Goal: Find specific page/section: Find specific page/section

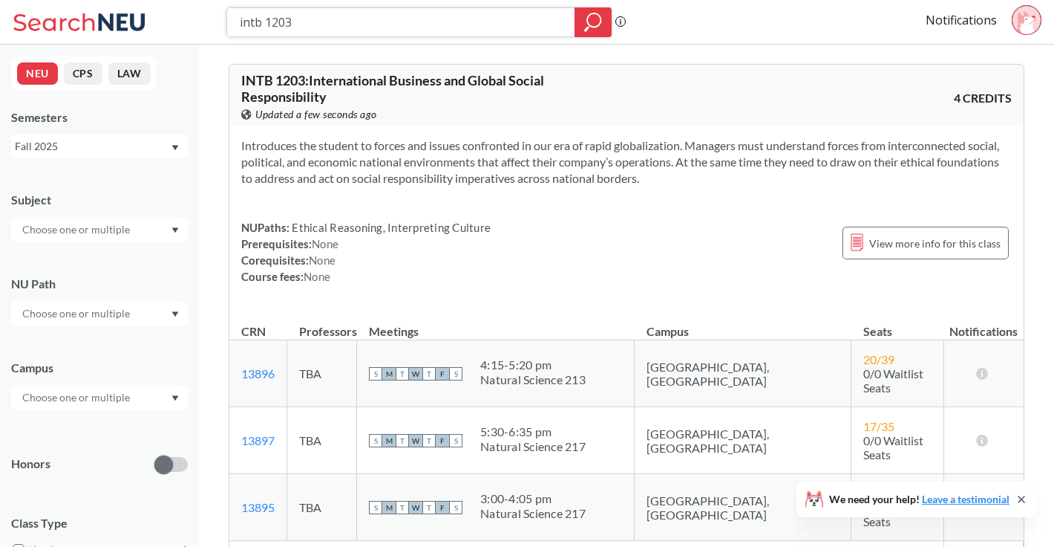
click at [599, 24] on icon "magnifying glass" at bounding box center [593, 19] width 13 height 13
click at [377, 22] on input "intb 1203" at bounding box center [401, 22] width 326 height 25
drag, startPoint x: 343, startPoint y: 18, endPoint x: 95, endPoint y: 16, distance: 248.0
click at [95, 16] on div "intb 1203 Phrase search guarantees the exact search appears in the results. Ex.…" at bounding box center [527, 22] width 1054 height 45
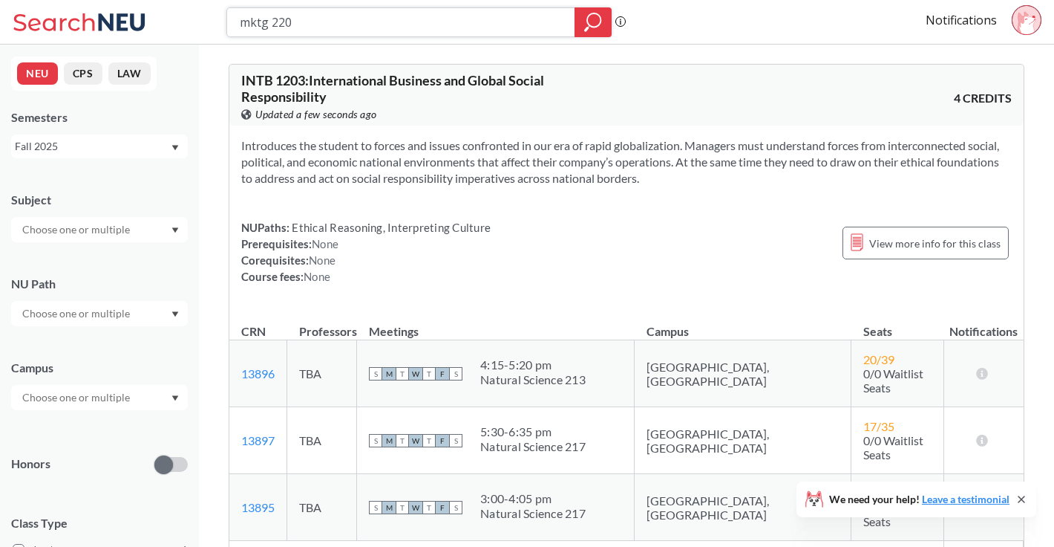
type input "mktg 2201"
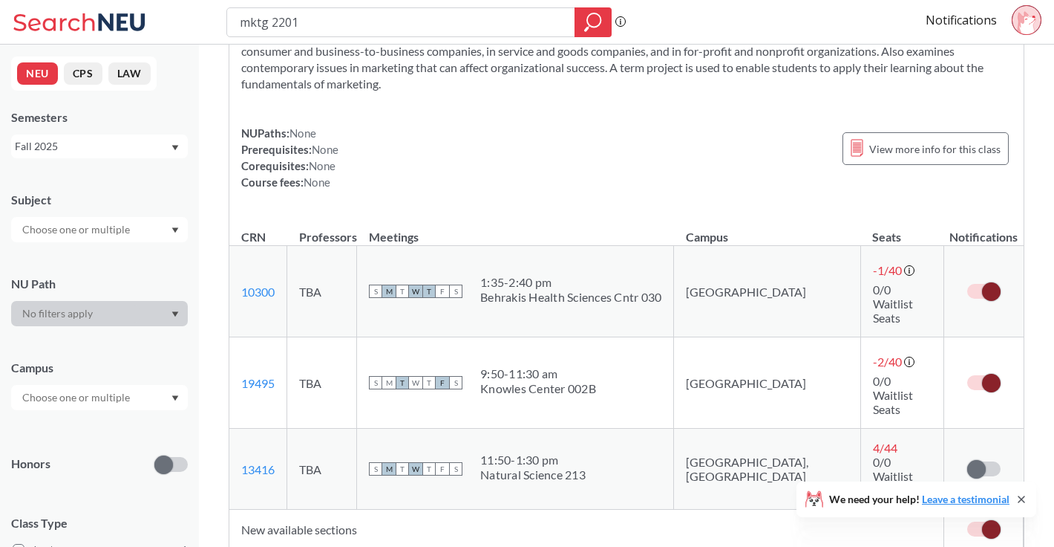
scroll to position [107, 0]
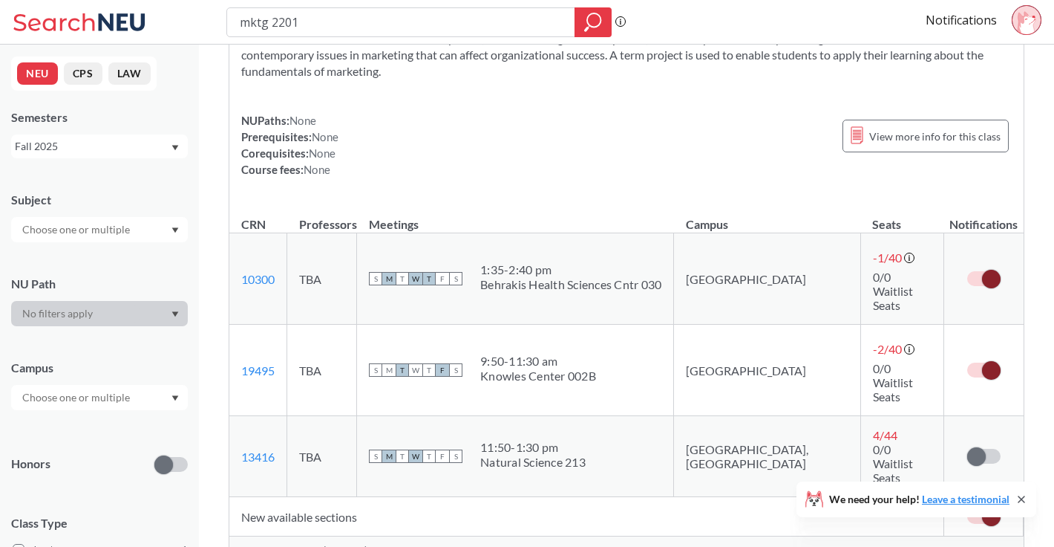
click at [316, 544] on span "Show all sections (16 more)" at bounding box center [304, 550] width 126 height 13
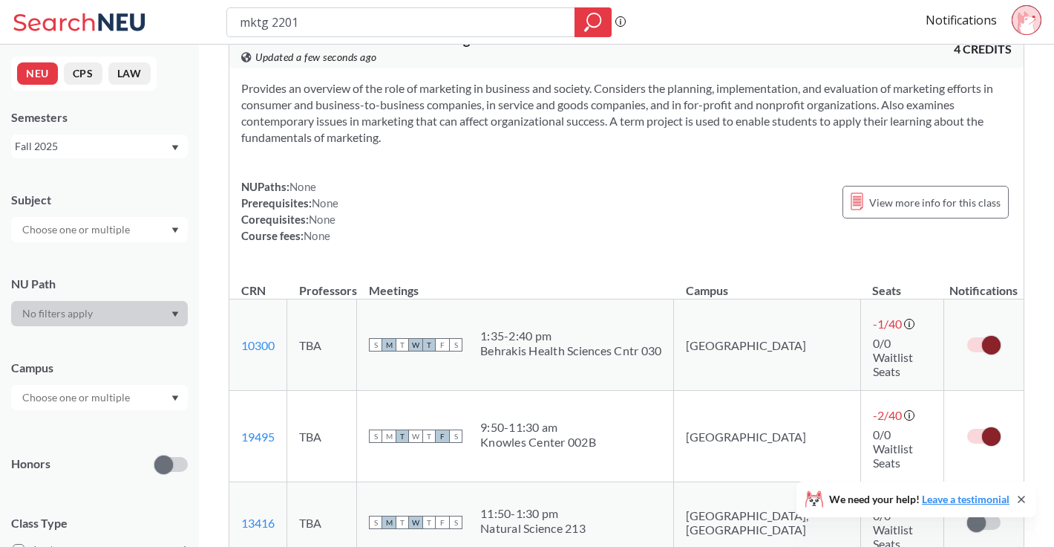
scroll to position [0, 0]
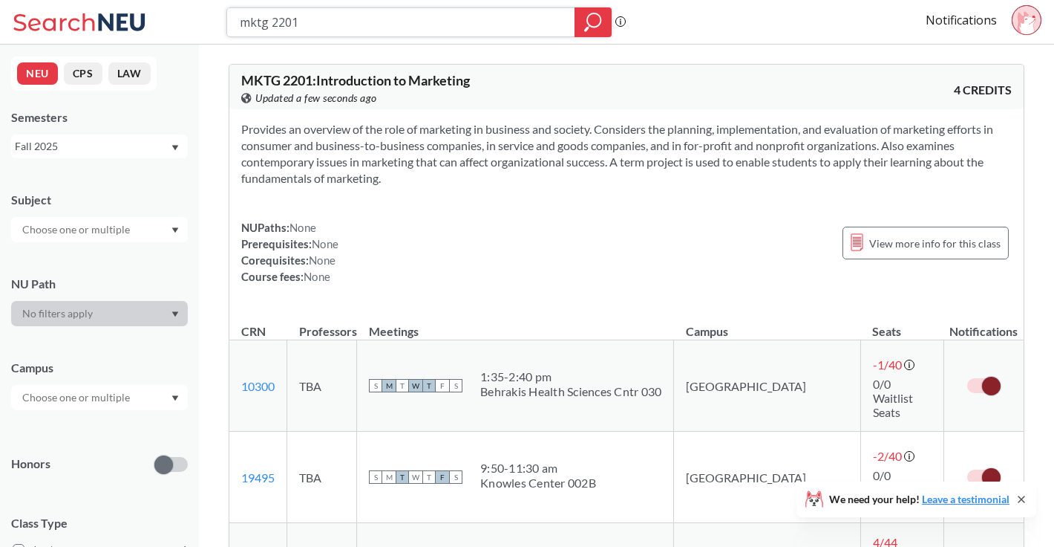
drag, startPoint x: 322, startPoint y: 28, endPoint x: 116, endPoint y: 31, distance: 205.7
click at [116, 31] on div "mktg 2201 Phrase search guarantees the exact search appears in the results. Ex.…" at bounding box center [527, 22] width 1054 height 45
drag, startPoint x: 313, startPoint y: 22, endPoint x: 189, endPoint y: 17, distance: 124.1
click at [189, 17] on div "mktg 2201 Phrase search guarantees the exact search appears in the results. Ex.…" at bounding box center [527, 22] width 1054 height 45
type input "intb 1203"
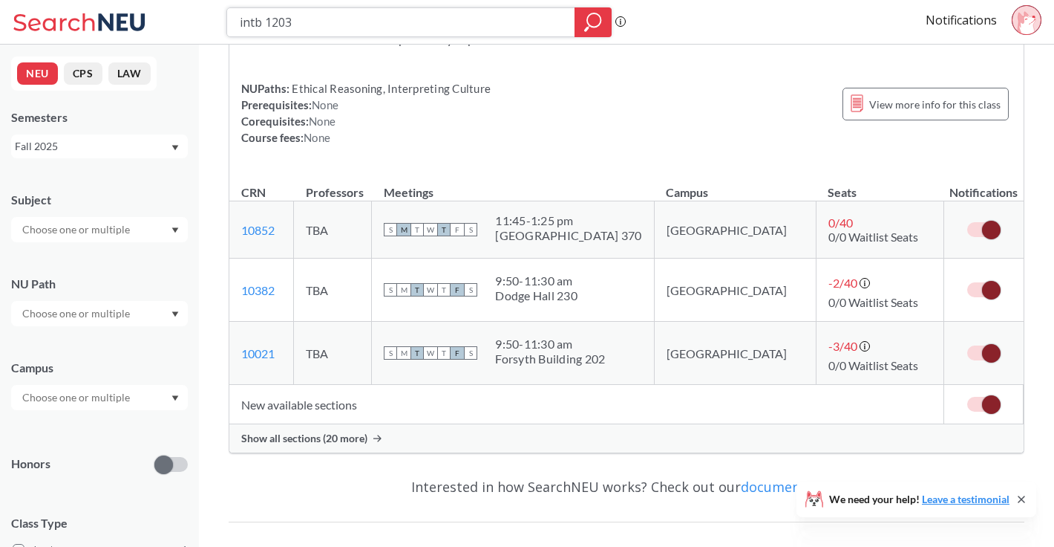
scroll to position [157, 0]
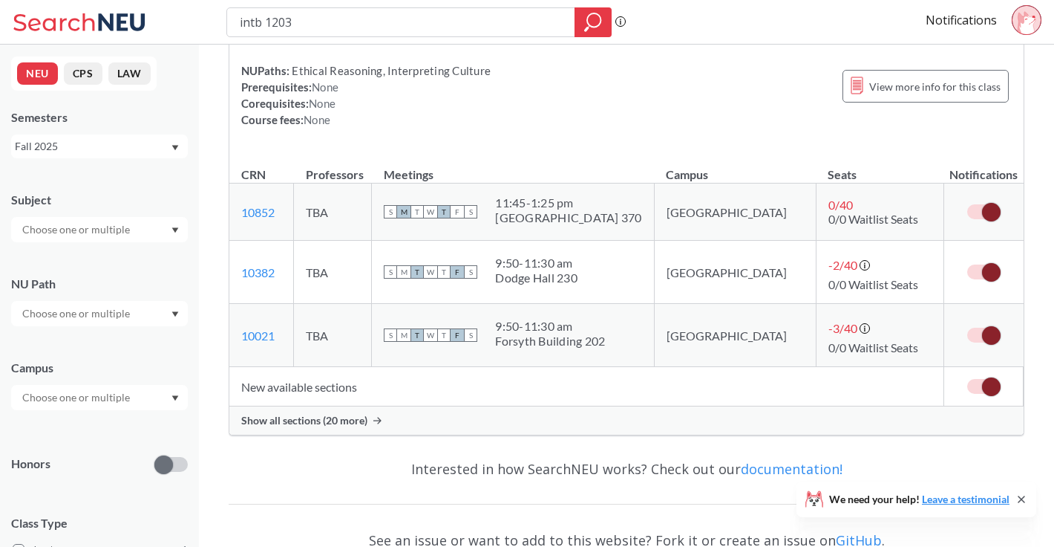
click at [322, 420] on span "Show all sections (20 more)" at bounding box center [304, 420] width 126 height 13
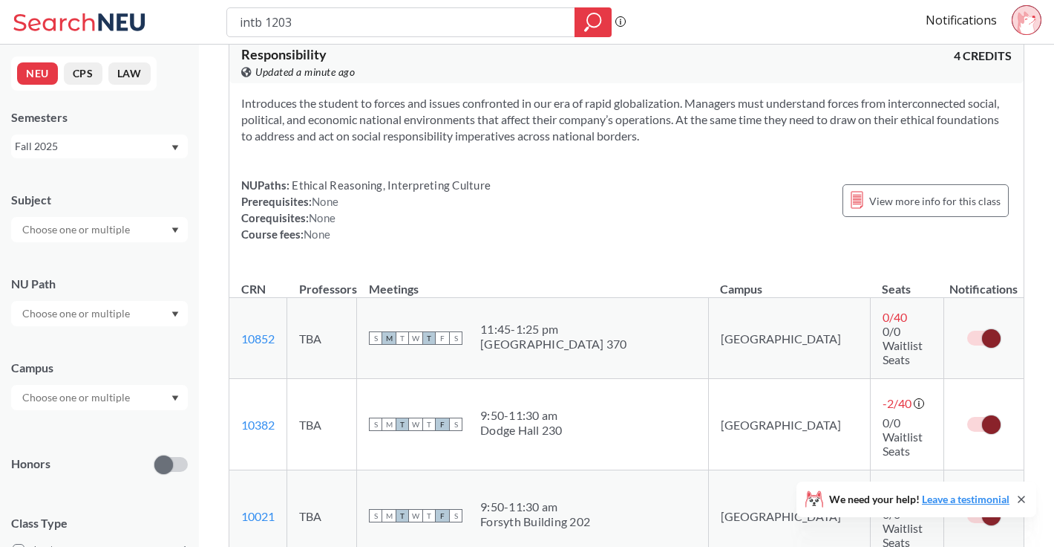
scroll to position [46, 0]
